Goal: Obtain resource: Download file/media

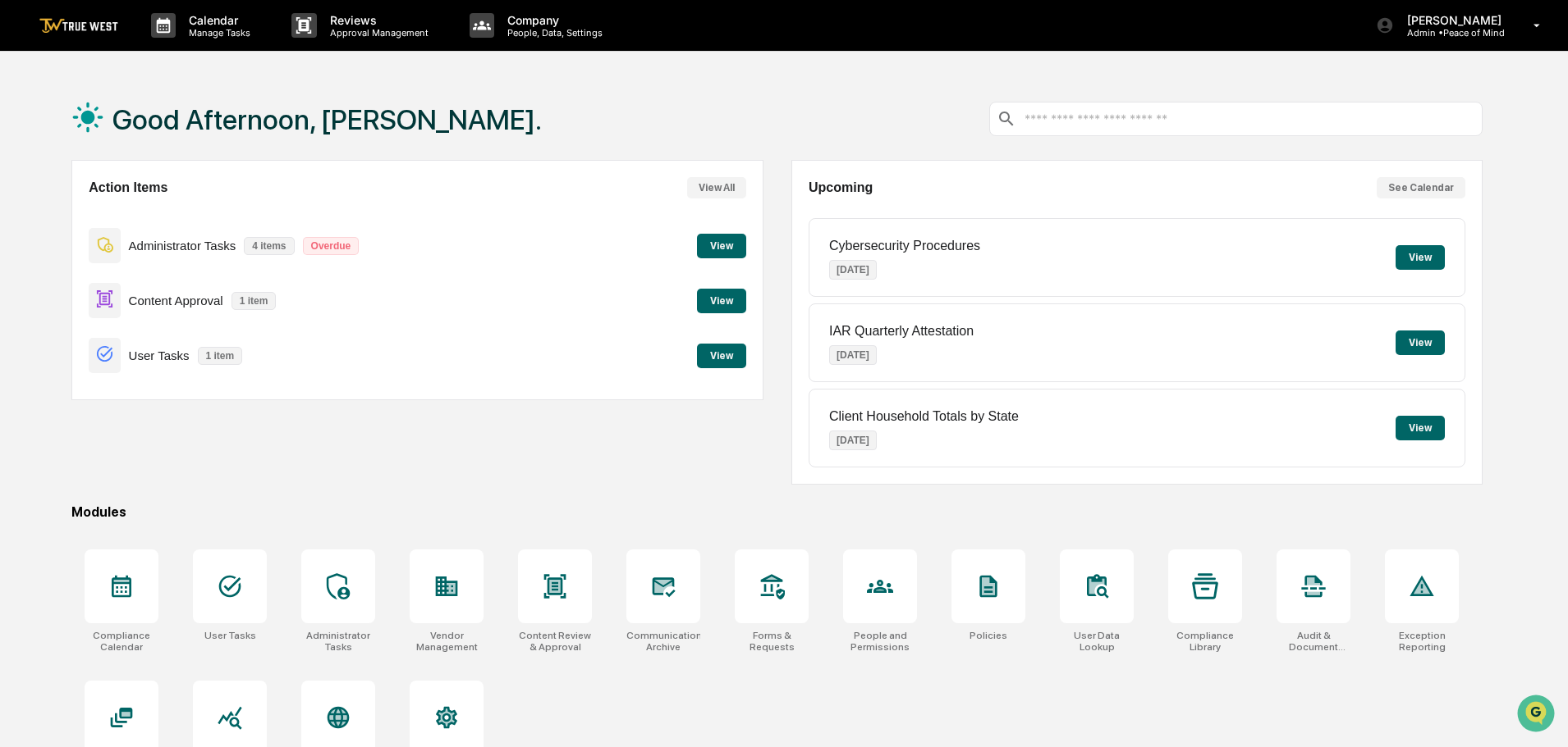
click at [730, 299] on button "View" at bounding box center [721, 301] width 49 height 25
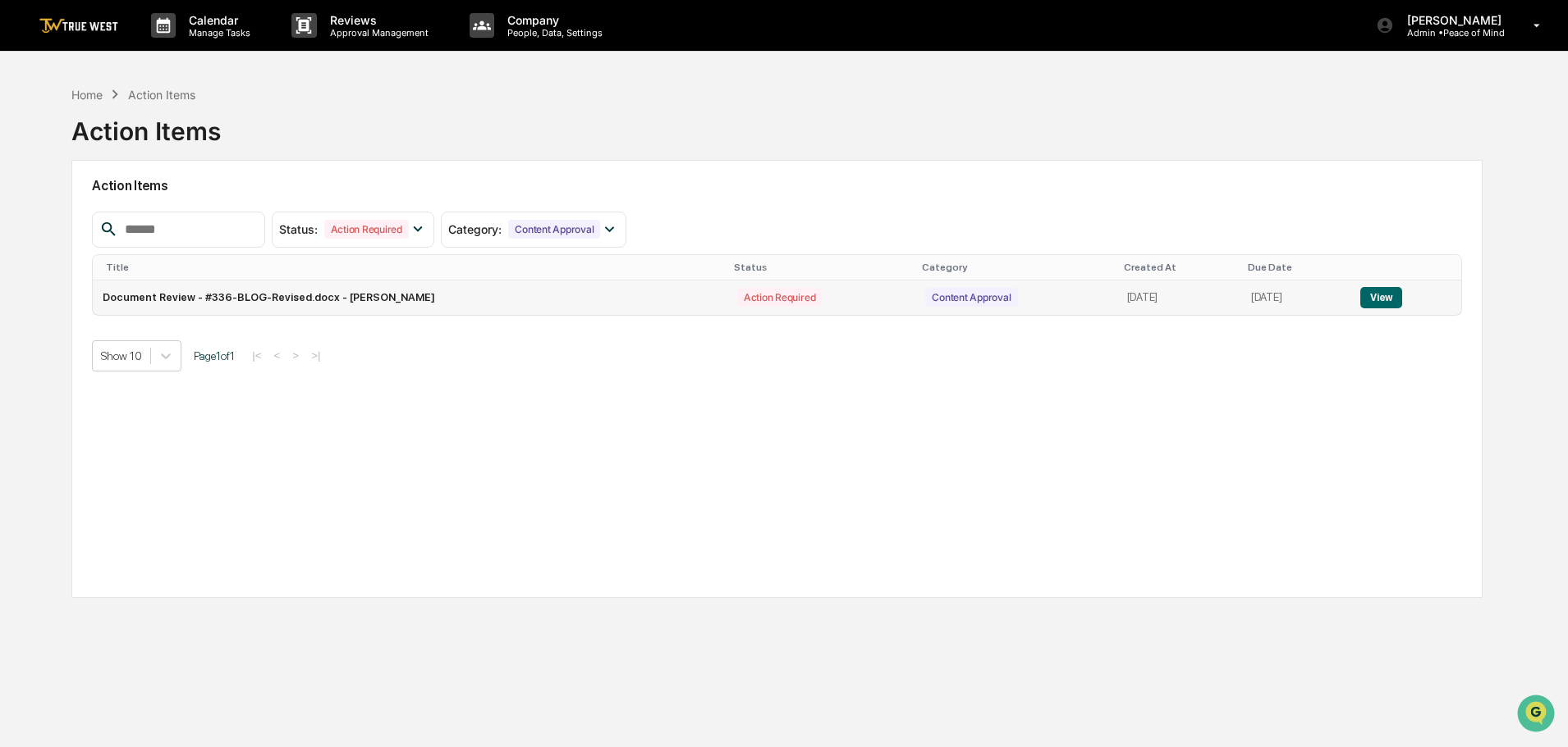
click at [1390, 298] on button "View" at bounding box center [1381, 298] width 42 height 21
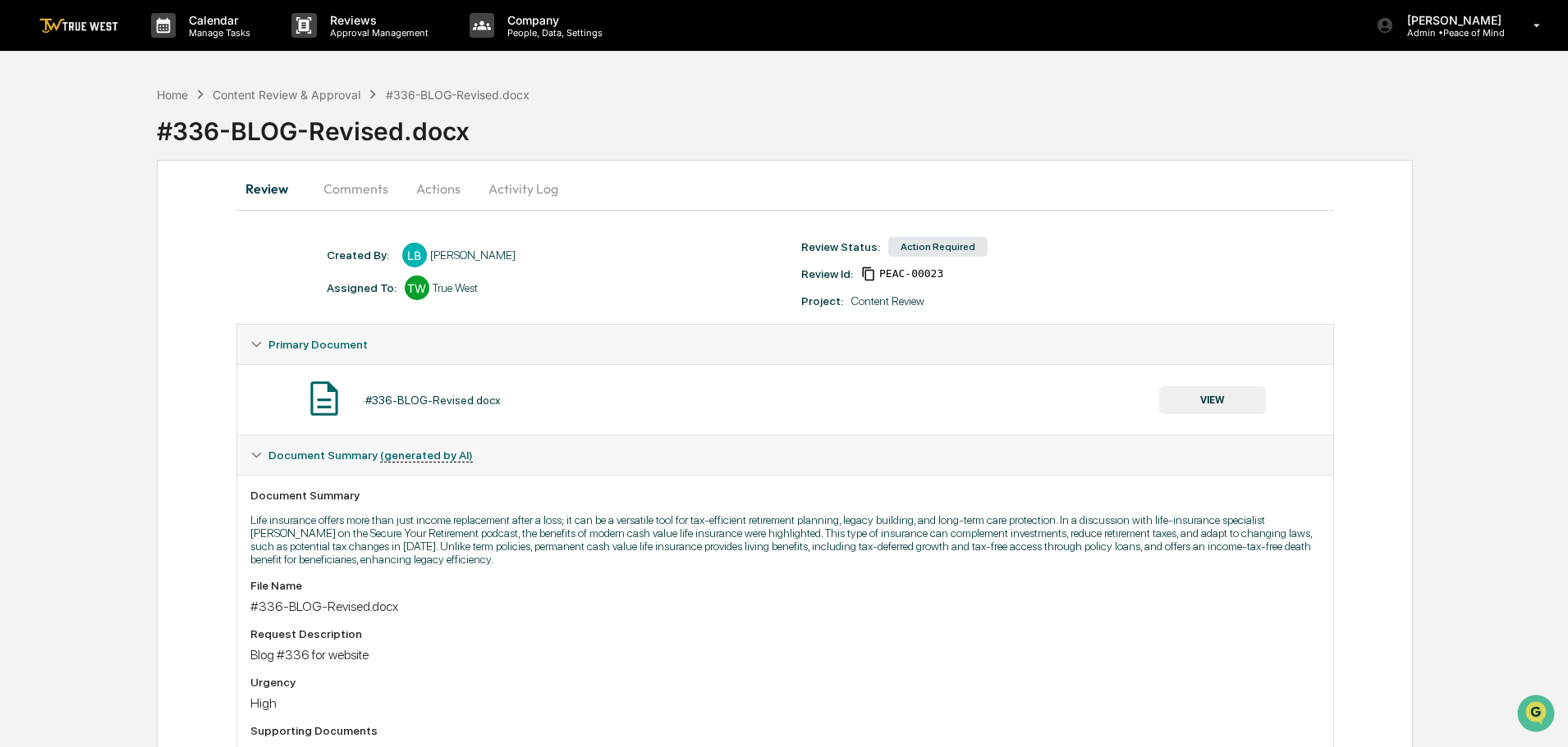
click at [1198, 399] on button "VIEW" at bounding box center [1212, 400] width 107 height 28
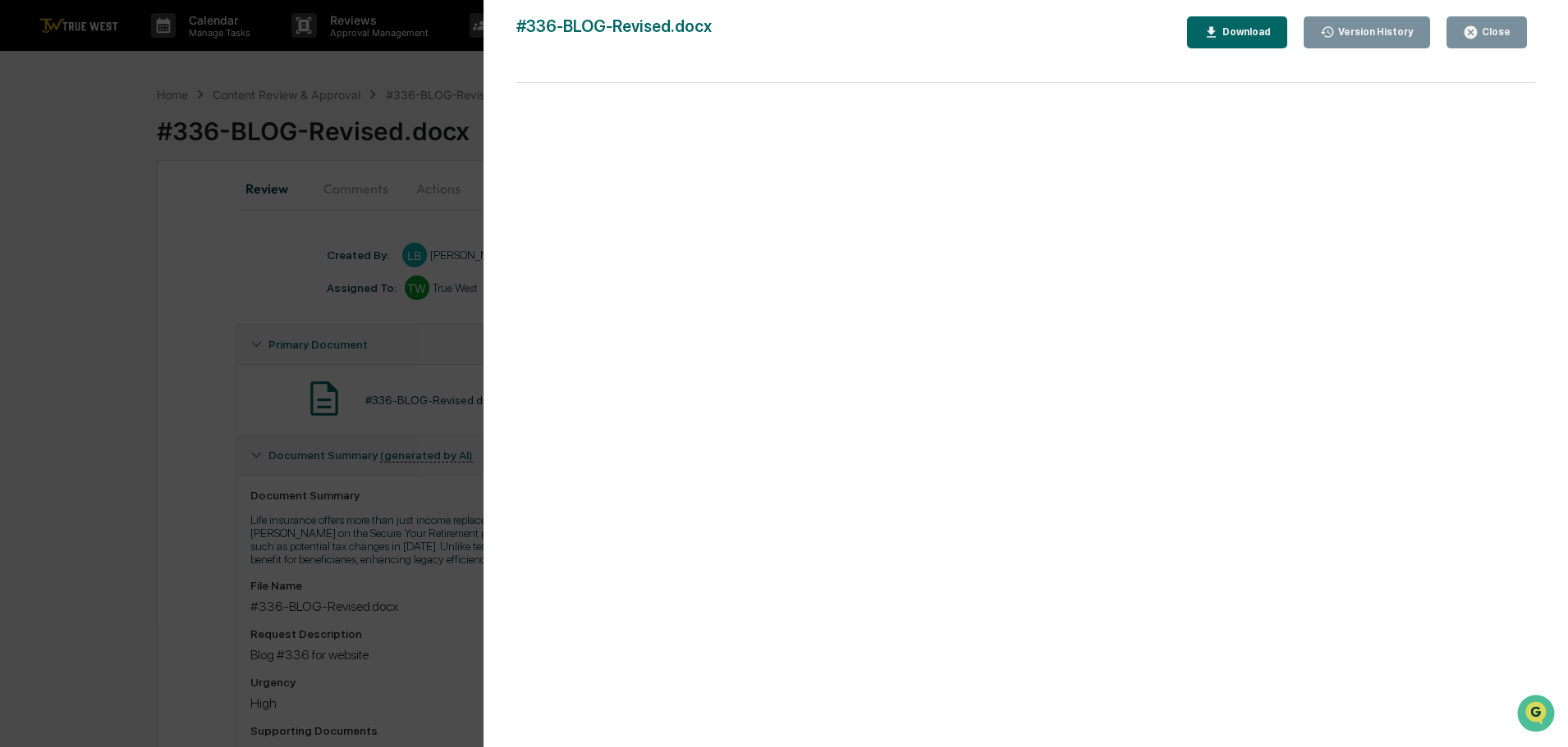
click at [1242, 36] on div "Download" at bounding box center [1245, 31] width 52 height 12
click at [391, 66] on div "Version History [DATE] 06:03 PM [PERSON_NAME] #336-BLOG-Revised.docx Close Vers…" at bounding box center [784, 373] width 1568 height 747
